Goal: Obtain resource: Download file/media

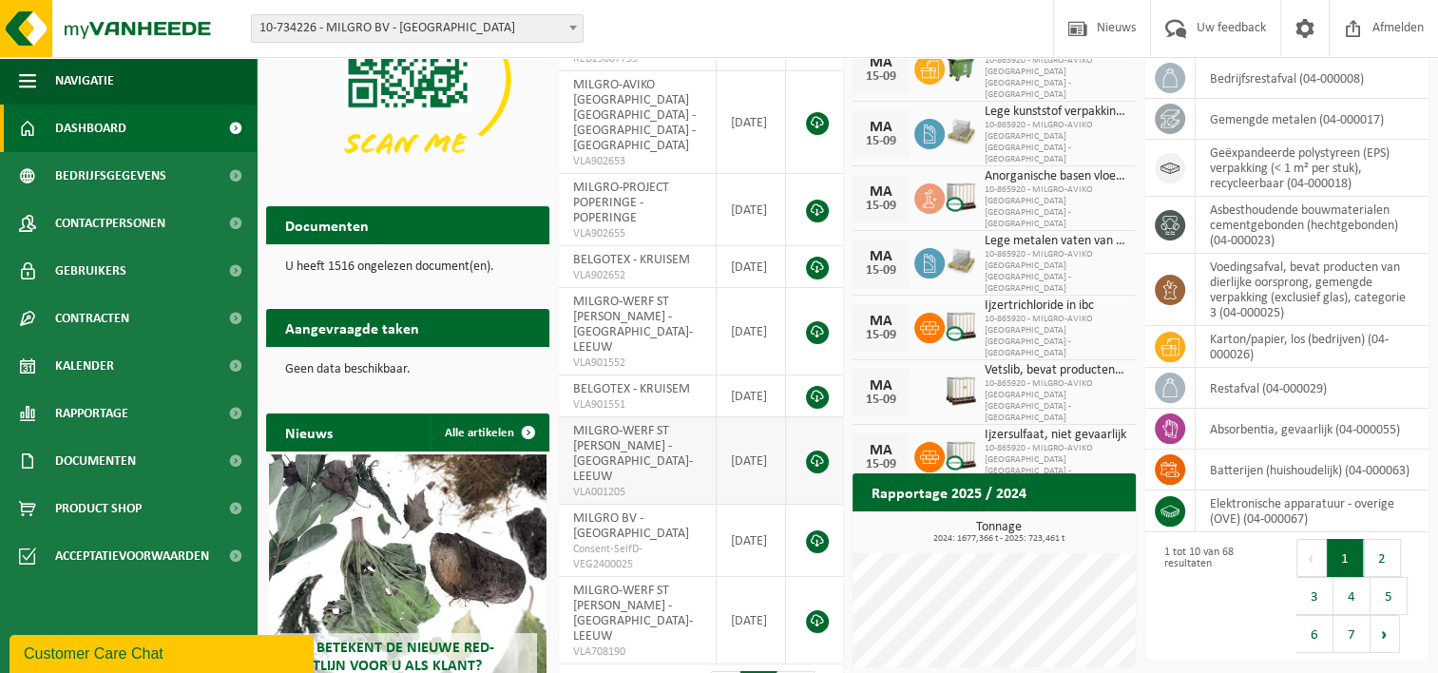
scroll to position [183, 0]
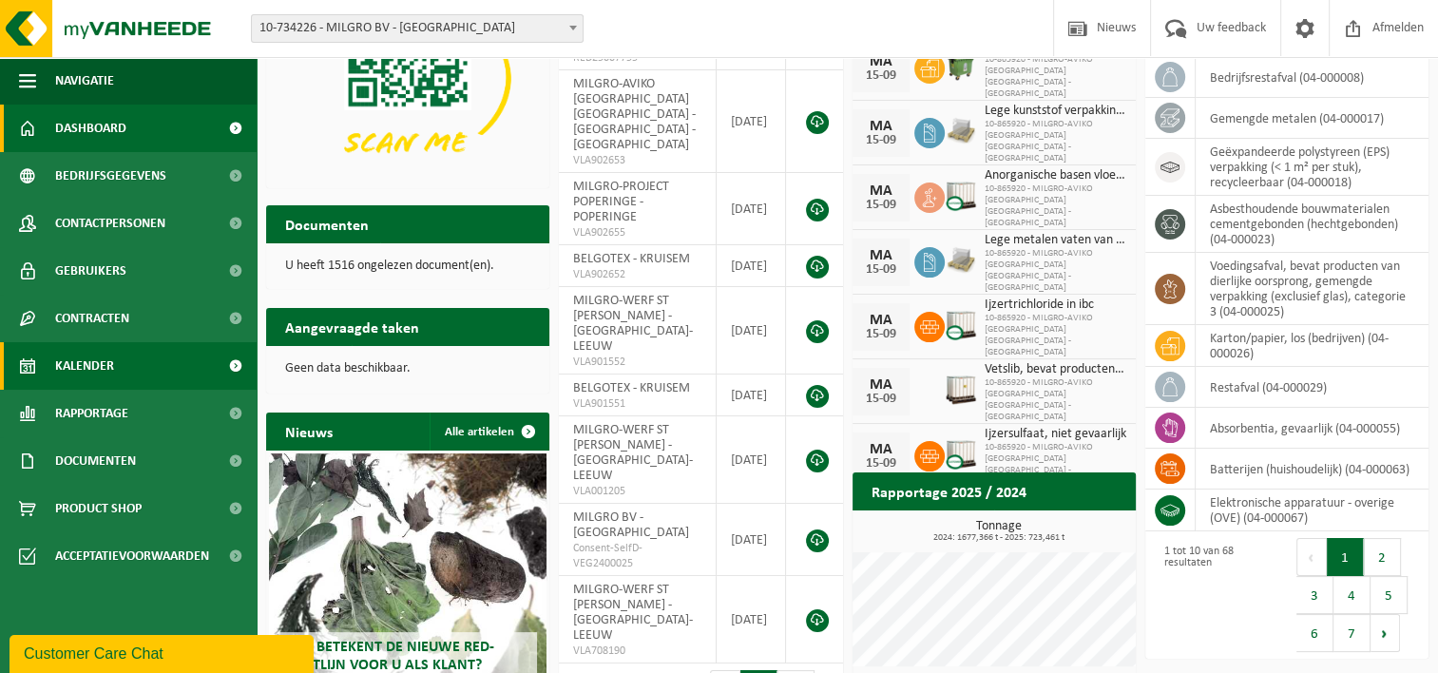
click at [141, 368] on link "Kalender" at bounding box center [128, 366] width 257 height 48
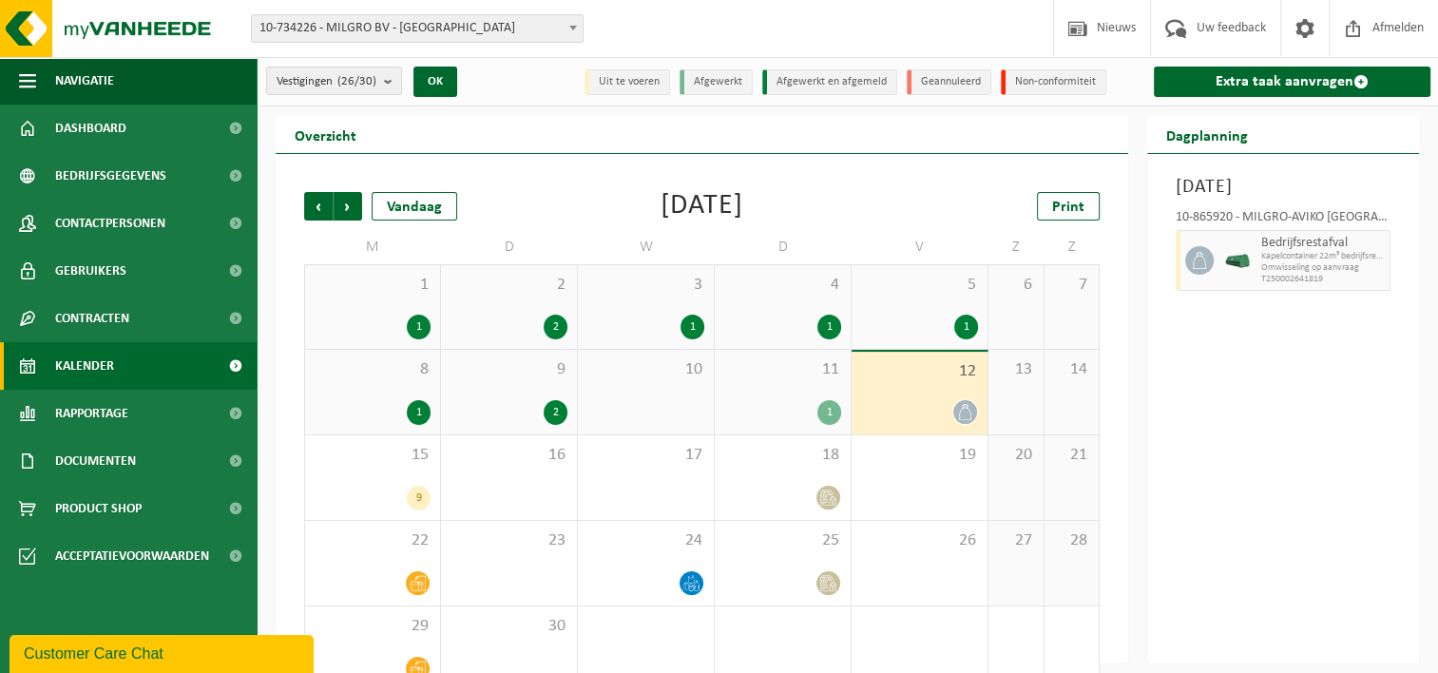
scroll to position [37, 0]
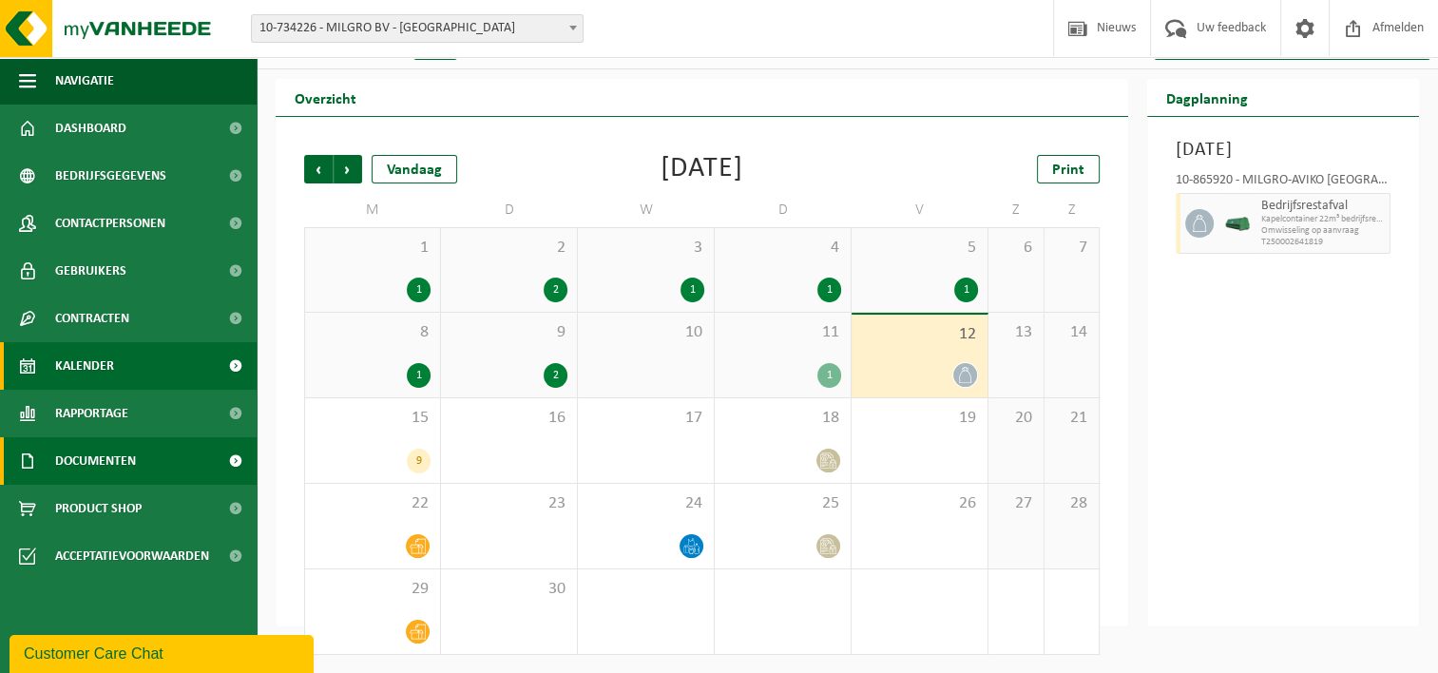
click at [174, 462] on link "Documenten" at bounding box center [128, 461] width 257 height 48
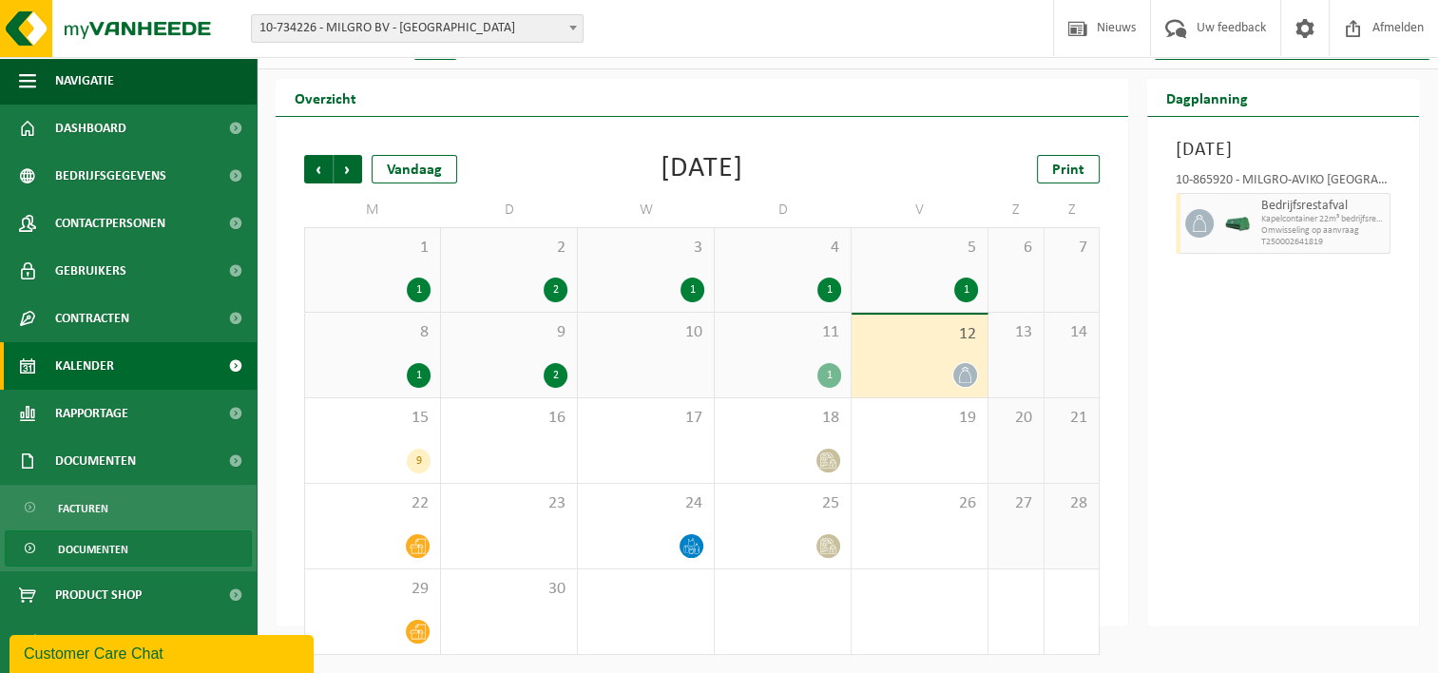
click at [142, 555] on link "Documenten" at bounding box center [128, 548] width 247 height 36
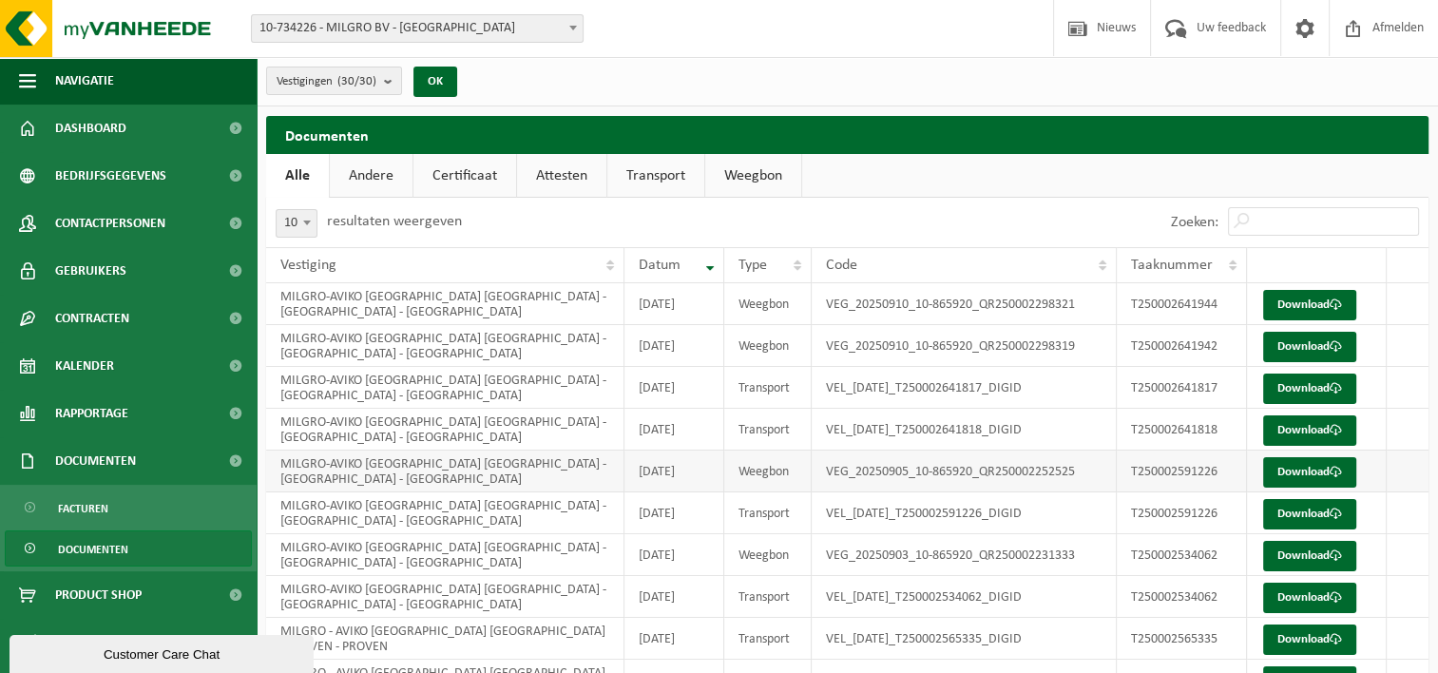
scroll to position [75, 0]
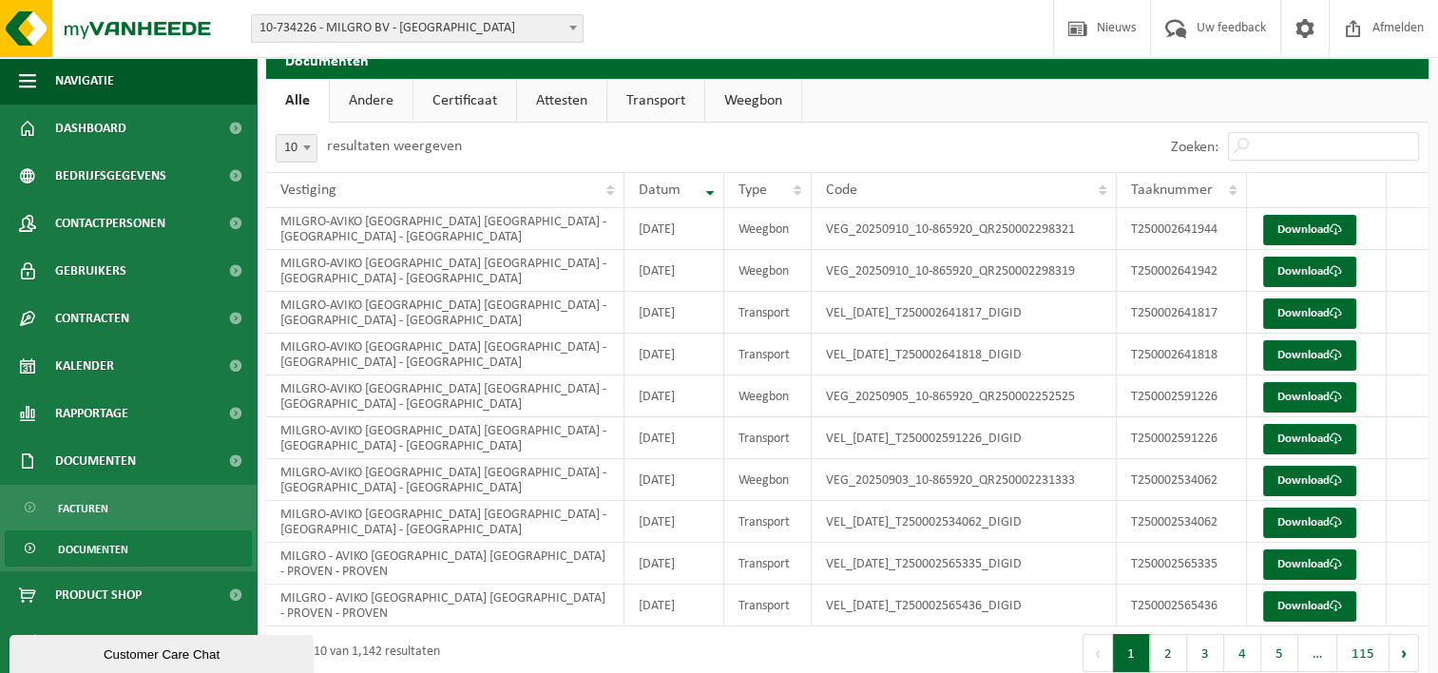
click at [744, 104] on link "Weegbon" at bounding box center [753, 101] width 96 height 44
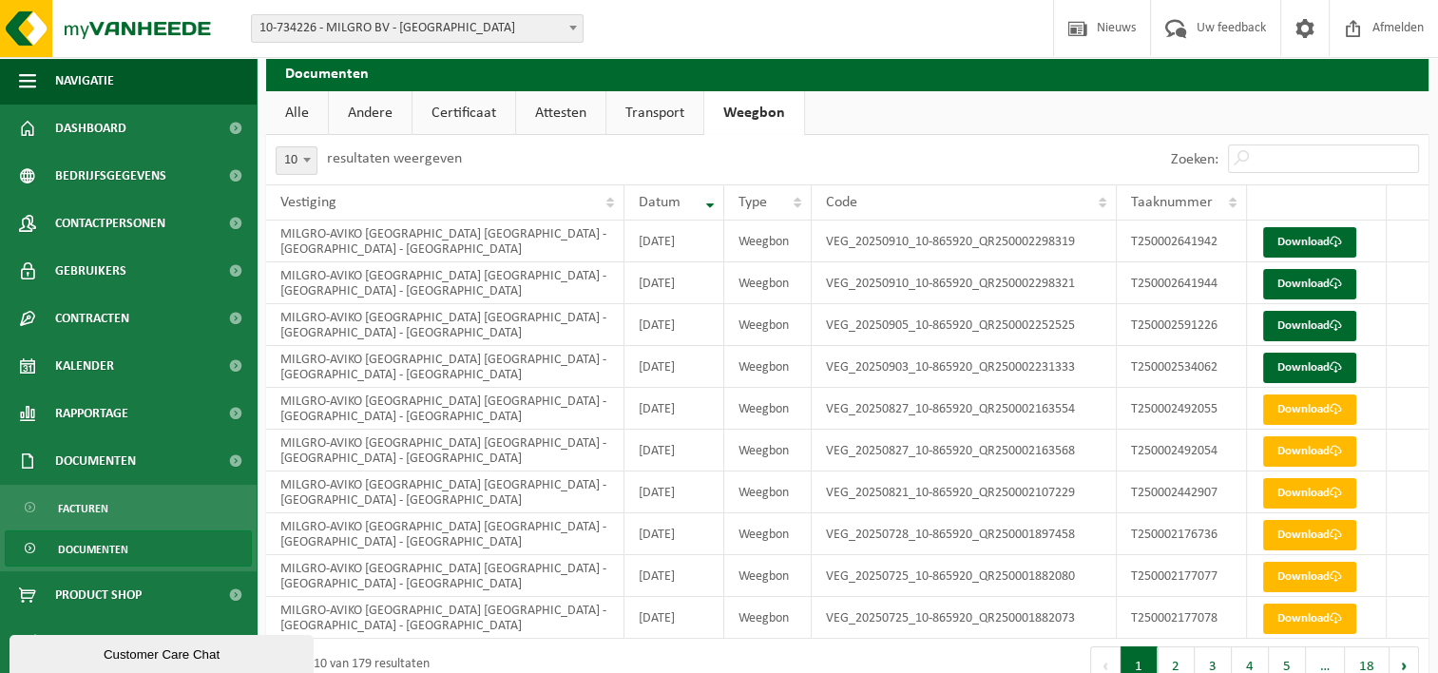
scroll to position [64, 0]
click at [1292, 239] on link "Download" at bounding box center [1309, 241] width 93 height 30
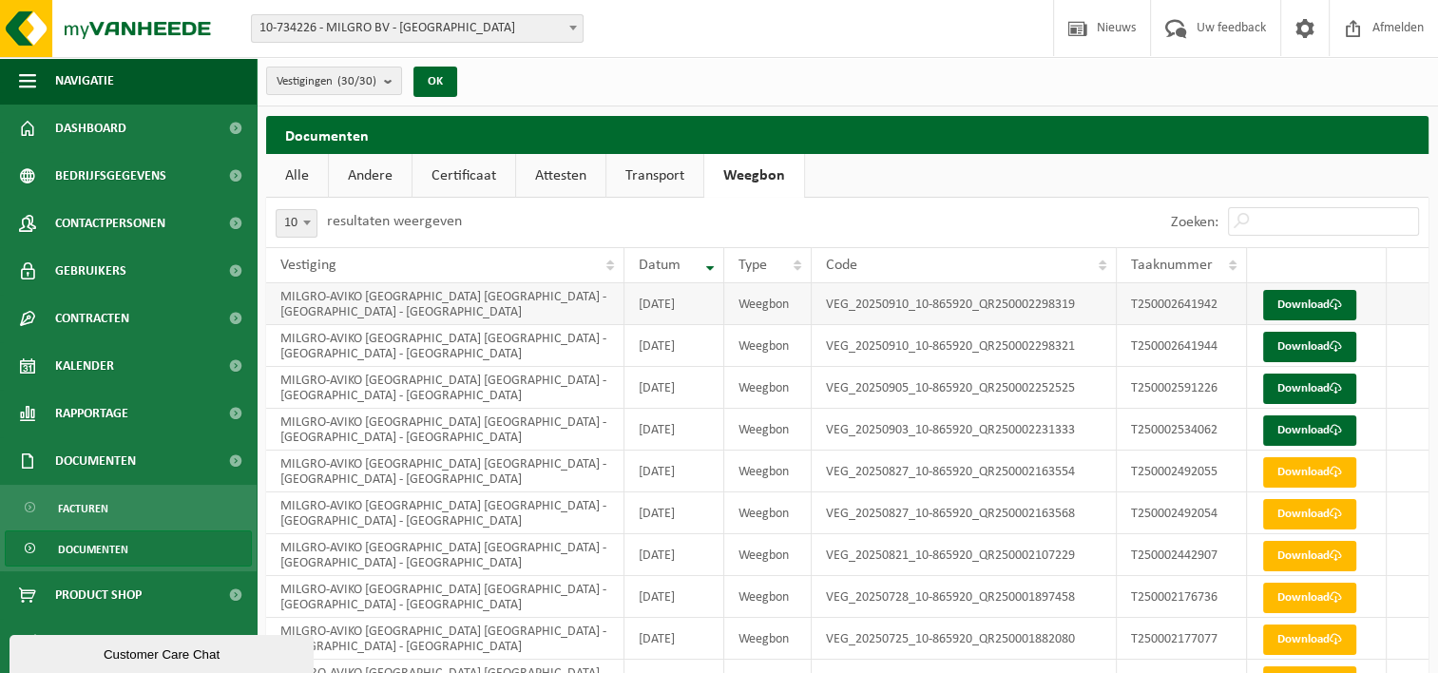
scroll to position [98, 0]
